Goal: Task Accomplishment & Management: Manage account settings

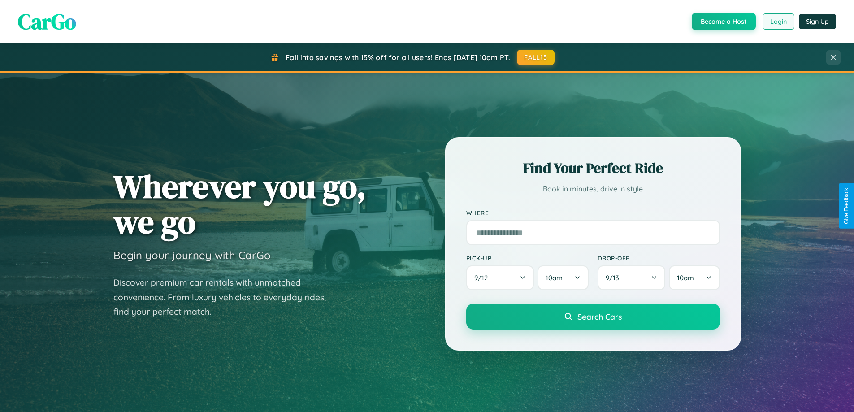
click at [778, 22] on button "Login" at bounding box center [779, 21] width 32 height 16
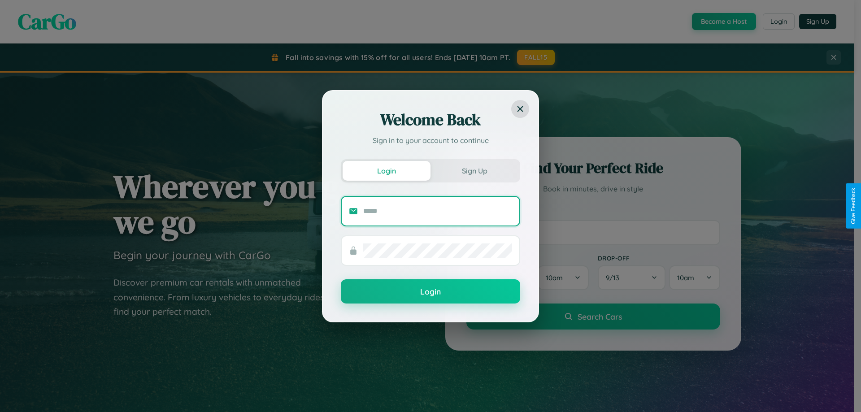
click at [438, 211] on input "text" at bounding box center [437, 211] width 149 height 14
type input "**********"
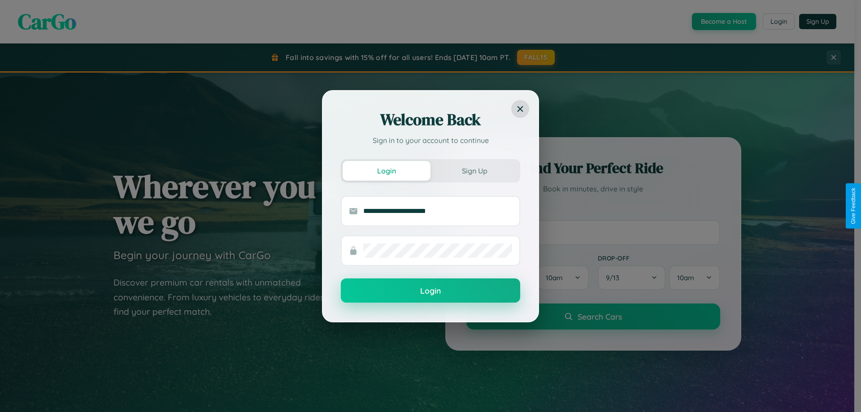
click at [430, 291] on button "Login" at bounding box center [430, 290] width 179 height 24
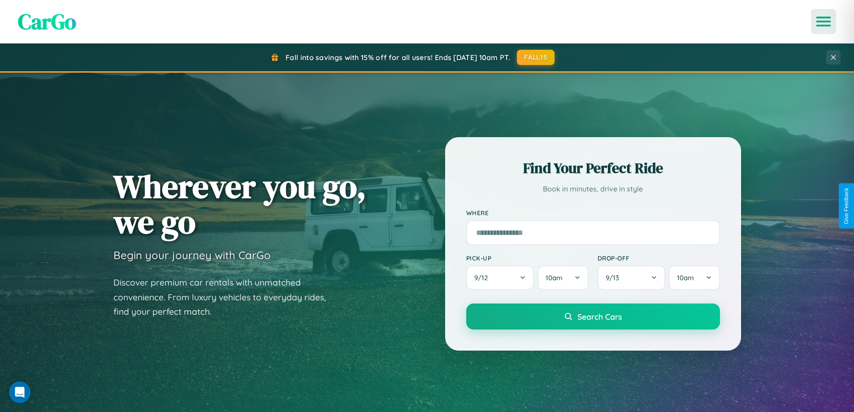
click at [823, 22] on icon "Open menu" at bounding box center [823, 21] width 13 height 8
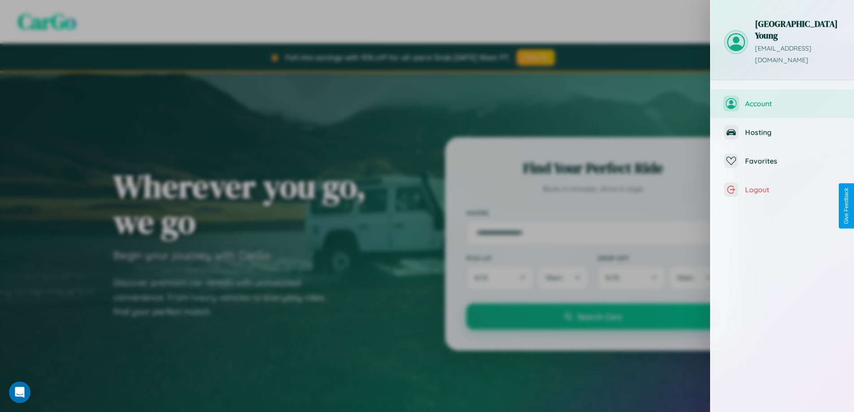
click at [782, 99] on span "Account" at bounding box center [792, 103] width 95 height 9
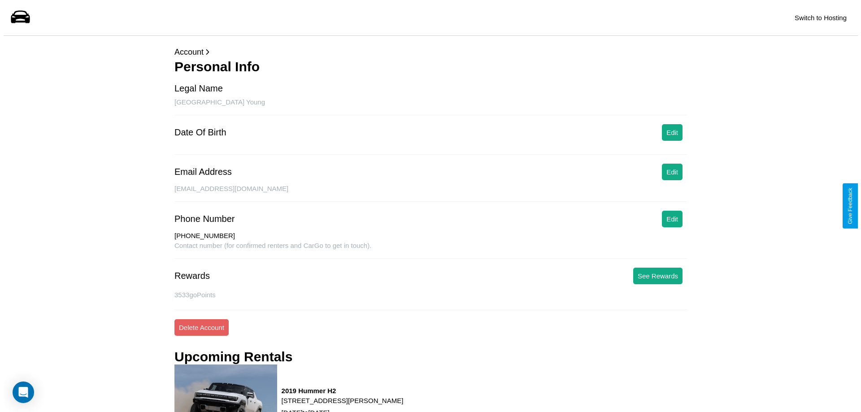
scroll to position [121, 0]
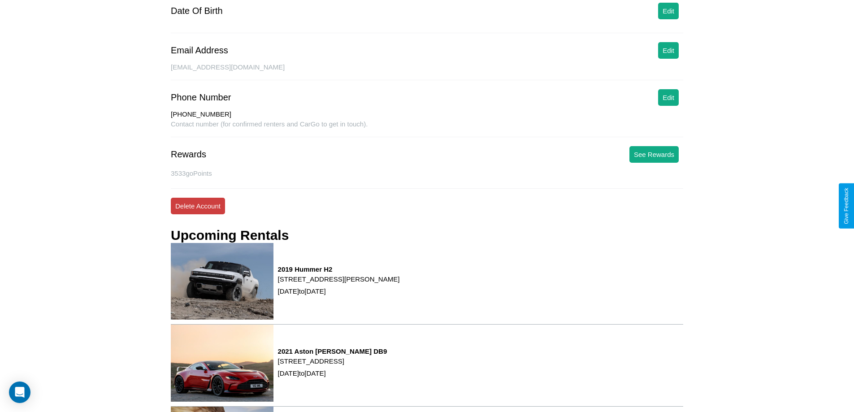
click at [198, 206] on button "Delete Account" at bounding box center [198, 206] width 54 height 17
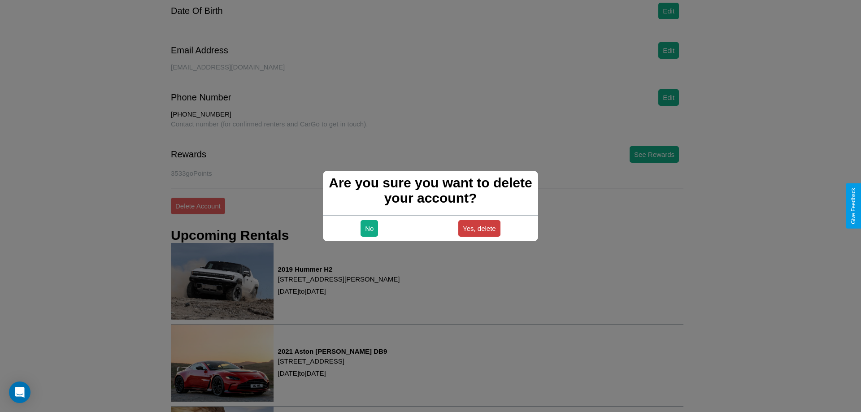
click at [479, 228] on button "Yes, delete" at bounding box center [479, 228] width 42 height 17
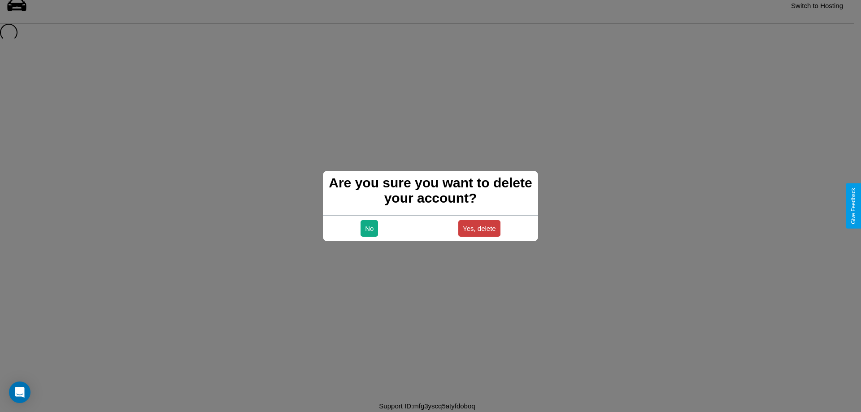
scroll to position [12, 0]
